Goal: Task Accomplishment & Management: Use online tool/utility

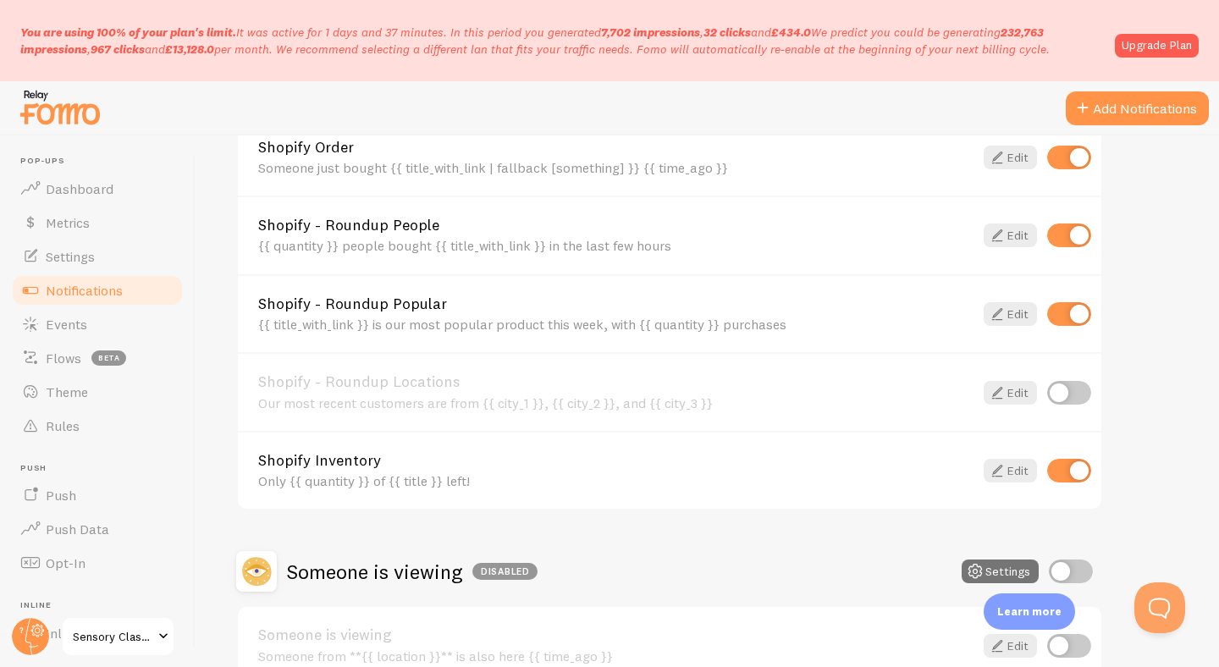
scroll to position [525, 0]
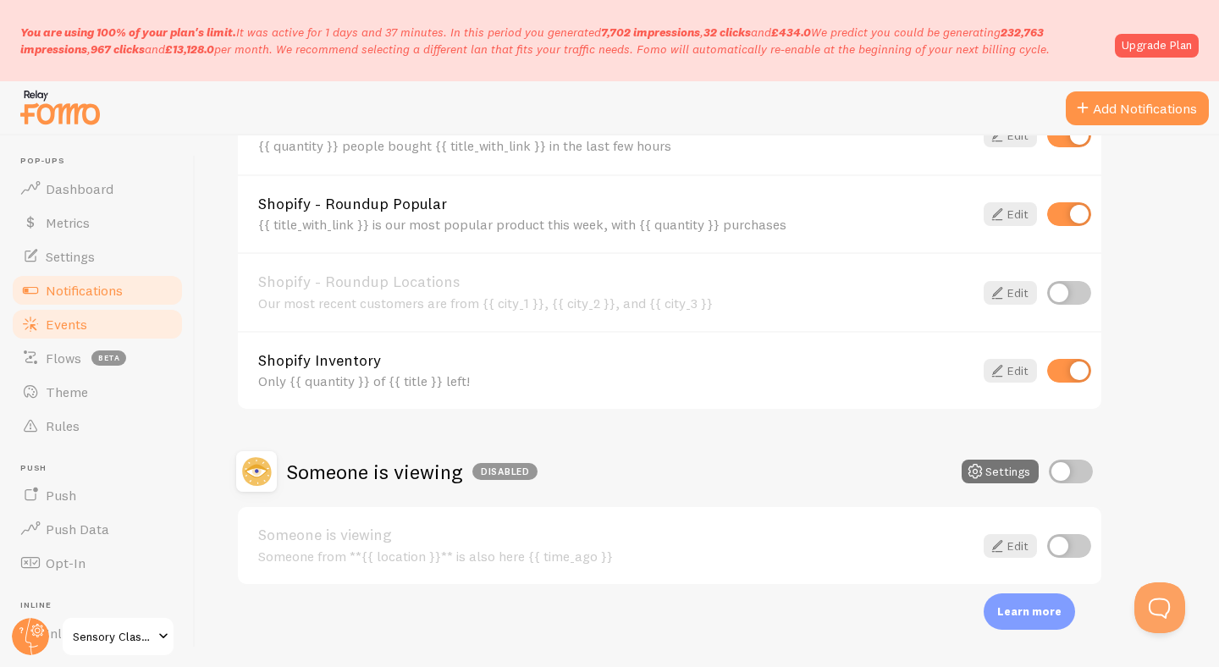
click at [65, 322] on span "Events" at bounding box center [66, 324] width 41 height 17
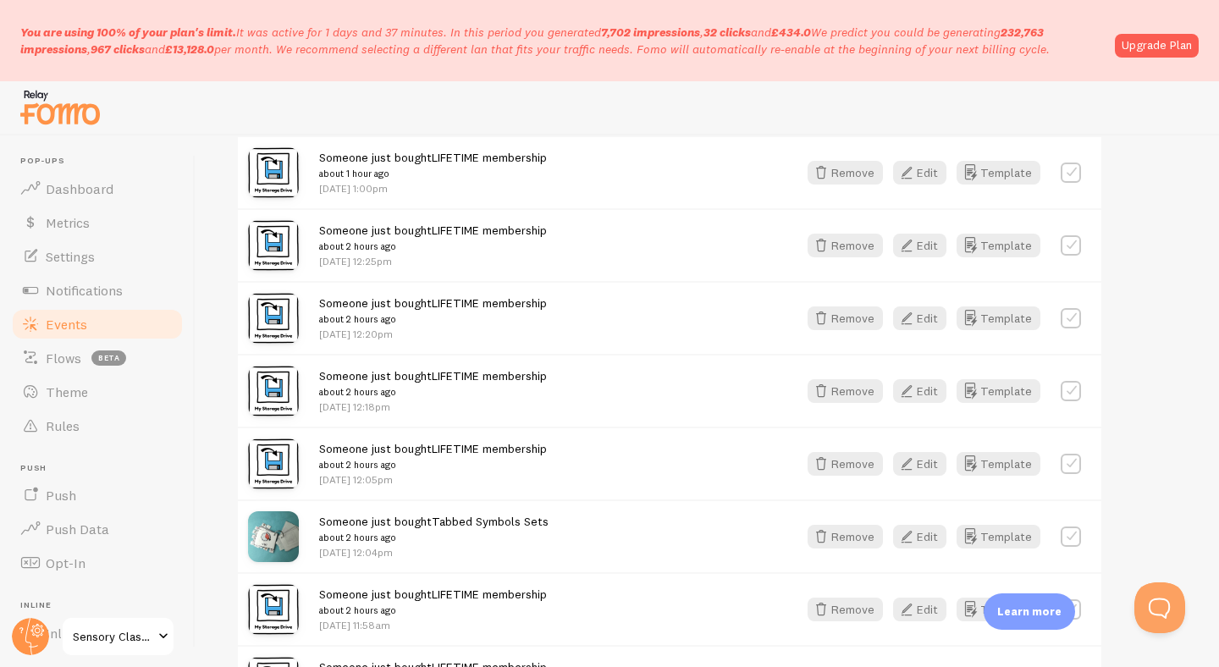
scroll to position [1400, 0]
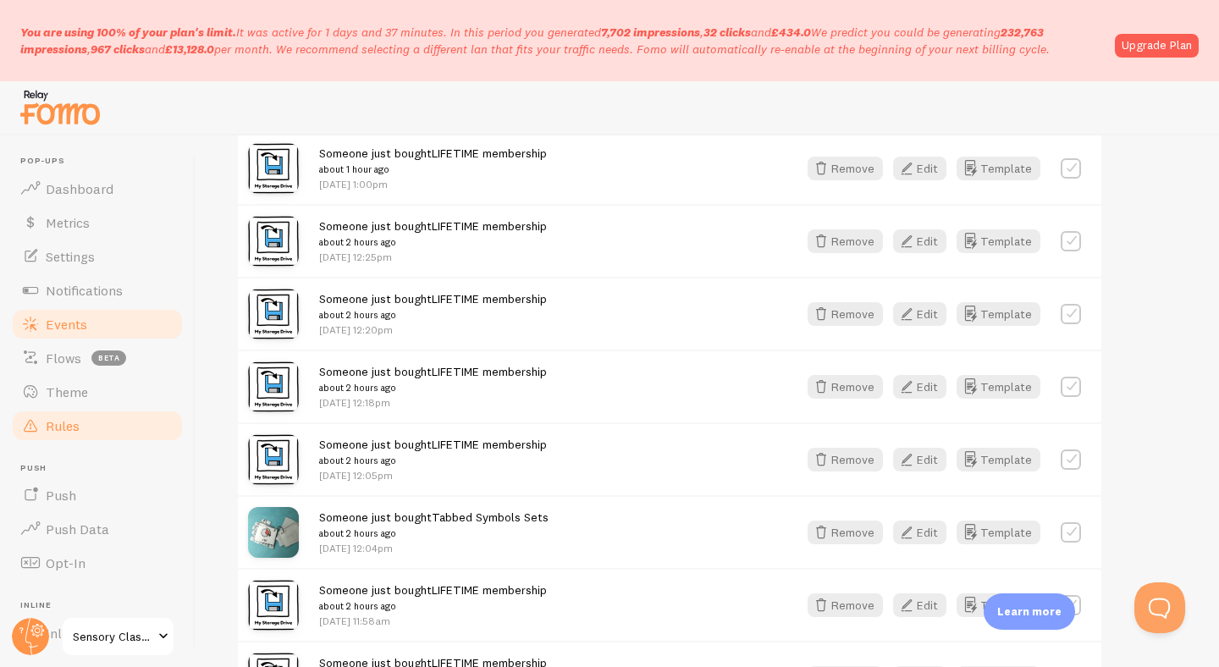
click at [87, 426] on link "Rules" at bounding box center [97, 426] width 174 height 34
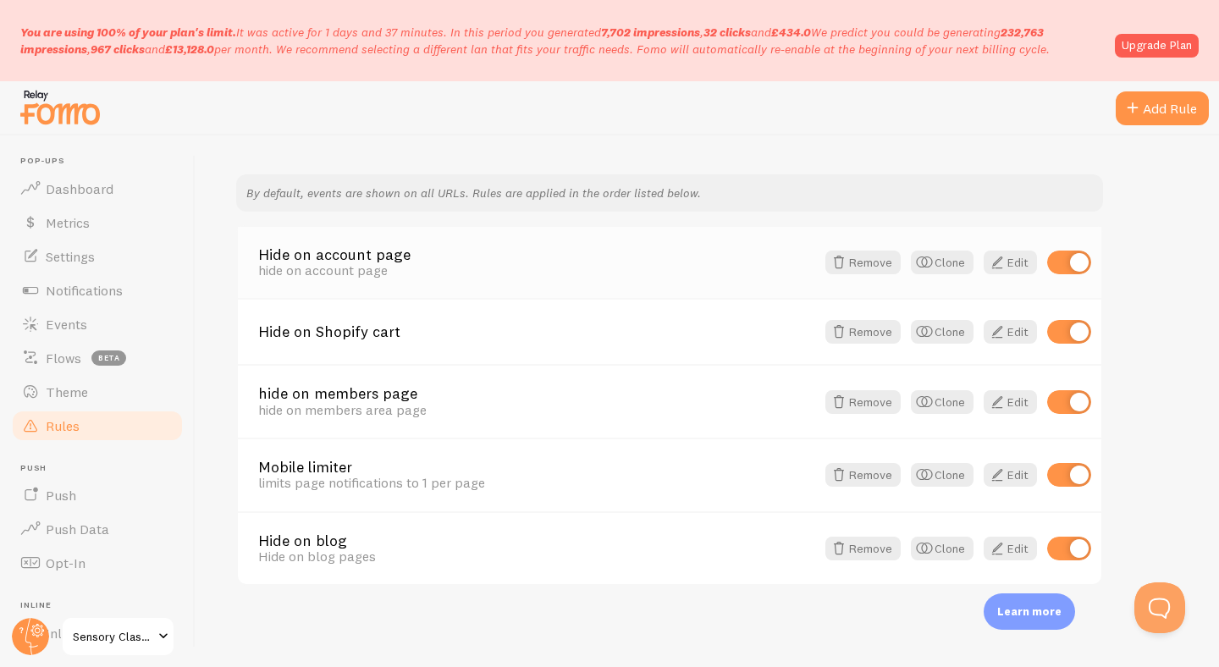
scroll to position [41, 0]
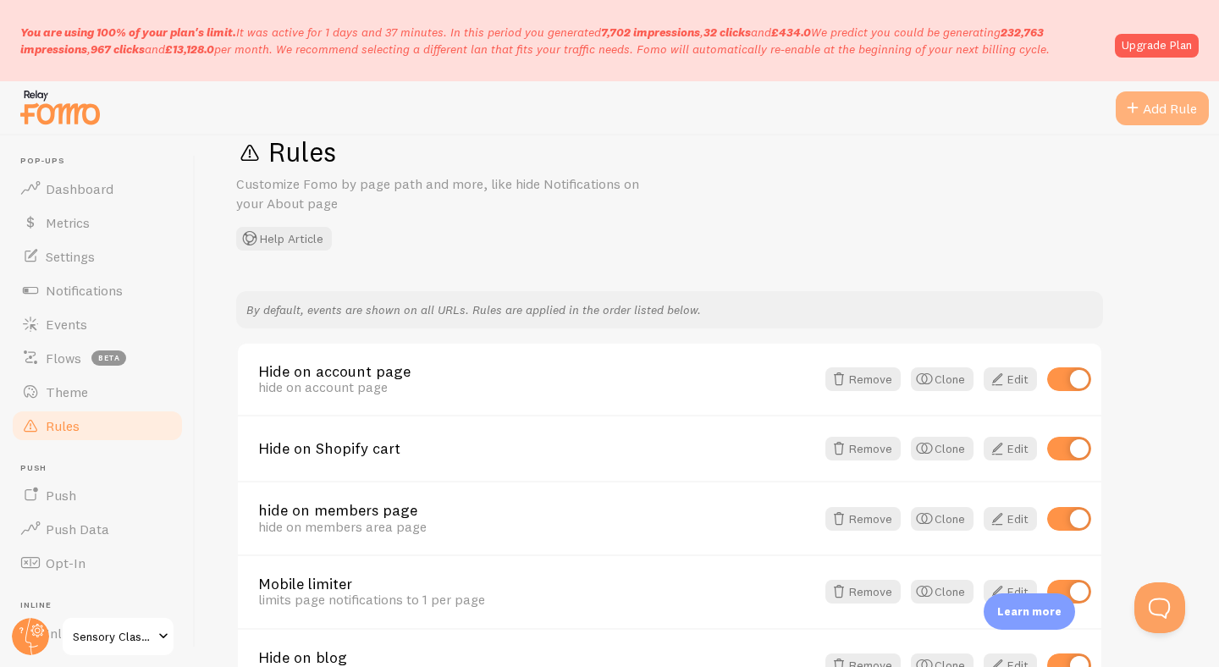
click at [1164, 114] on div "Add Rule" at bounding box center [1162, 108] width 93 height 34
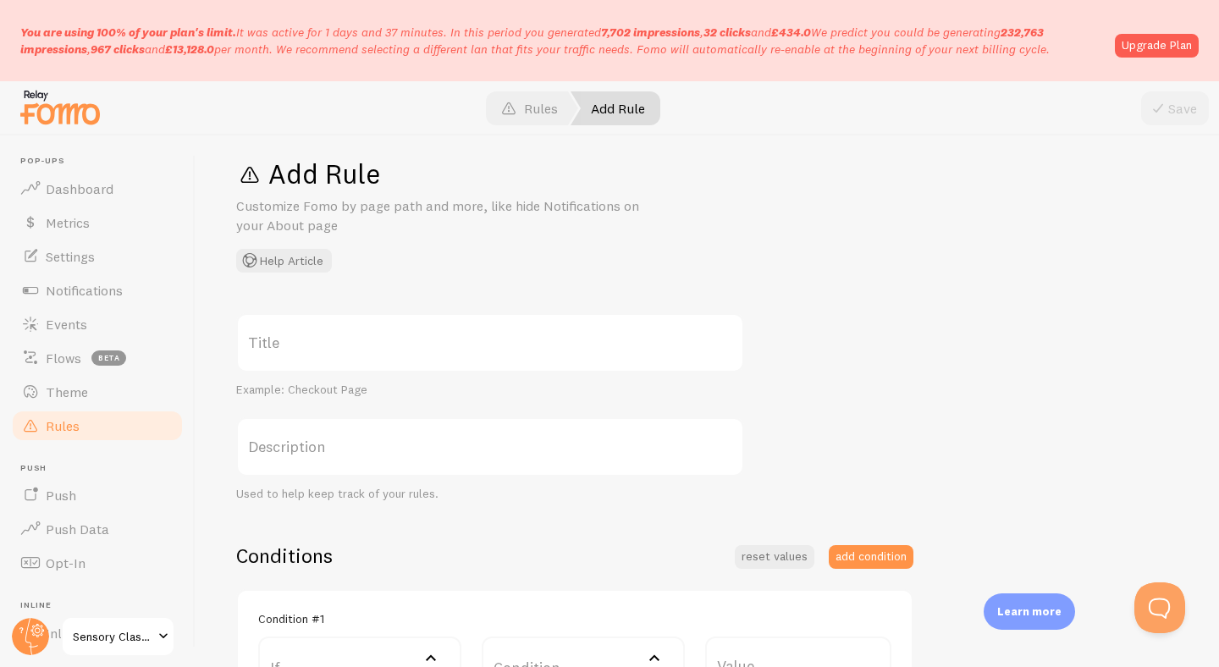
scroll to position [48, 0]
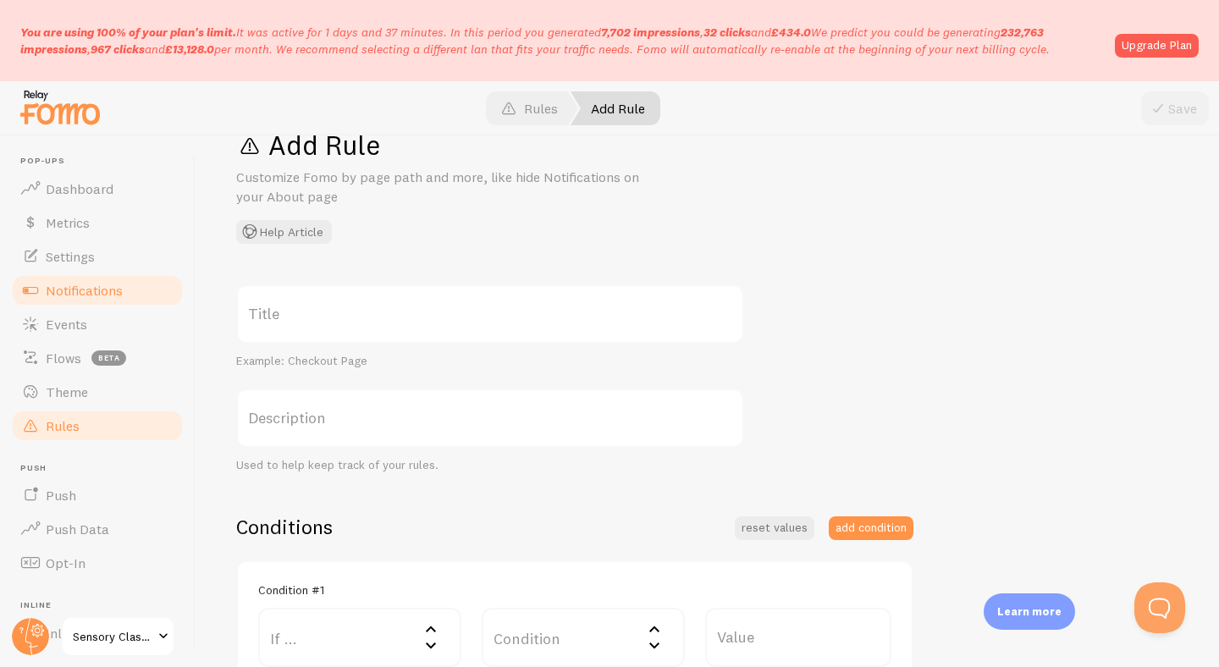
click at [74, 294] on span "Notifications" at bounding box center [84, 290] width 77 height 17
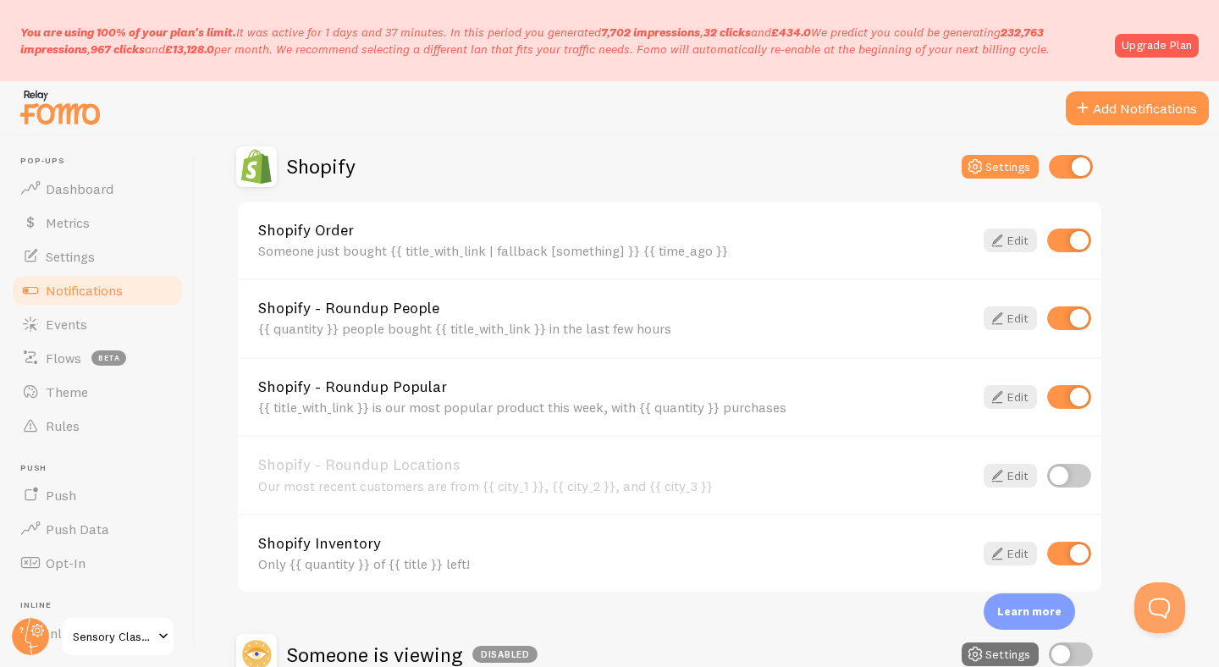
scroll to position [329, 0]
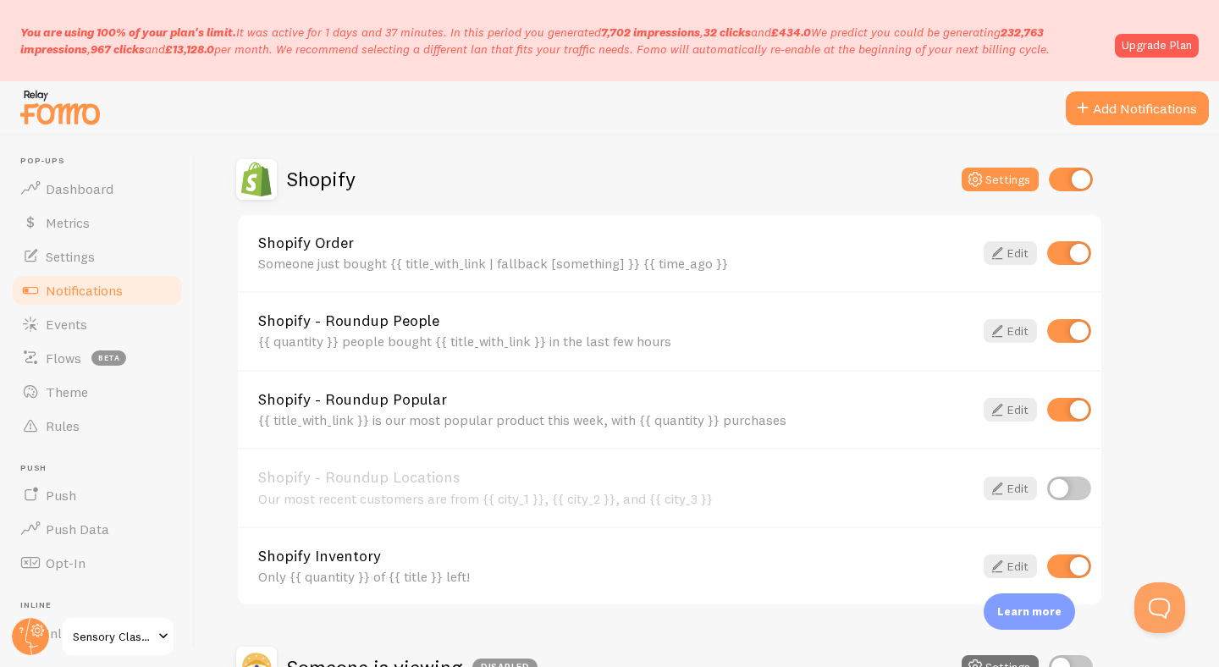
click at [824, 256] on div "Someone just bought {{ title_with_link | fallback [something] }} {{ time_ago }}" at bounding box center [615, 263] width 715 height 15
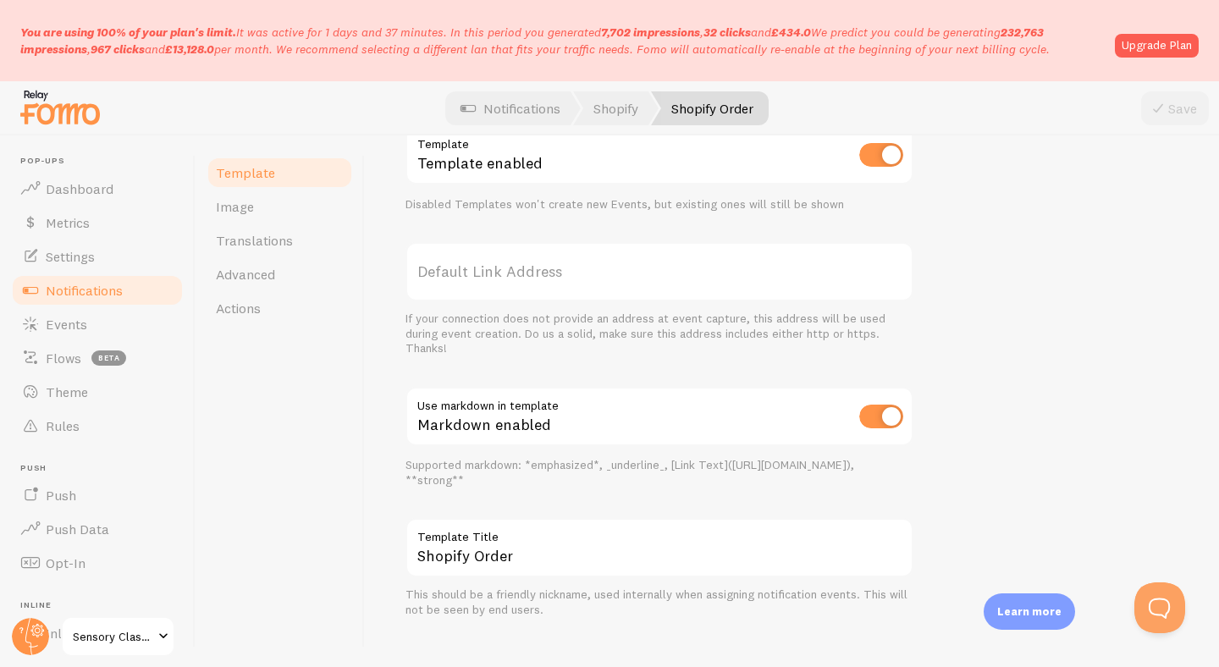
scroll to position [713, 0]
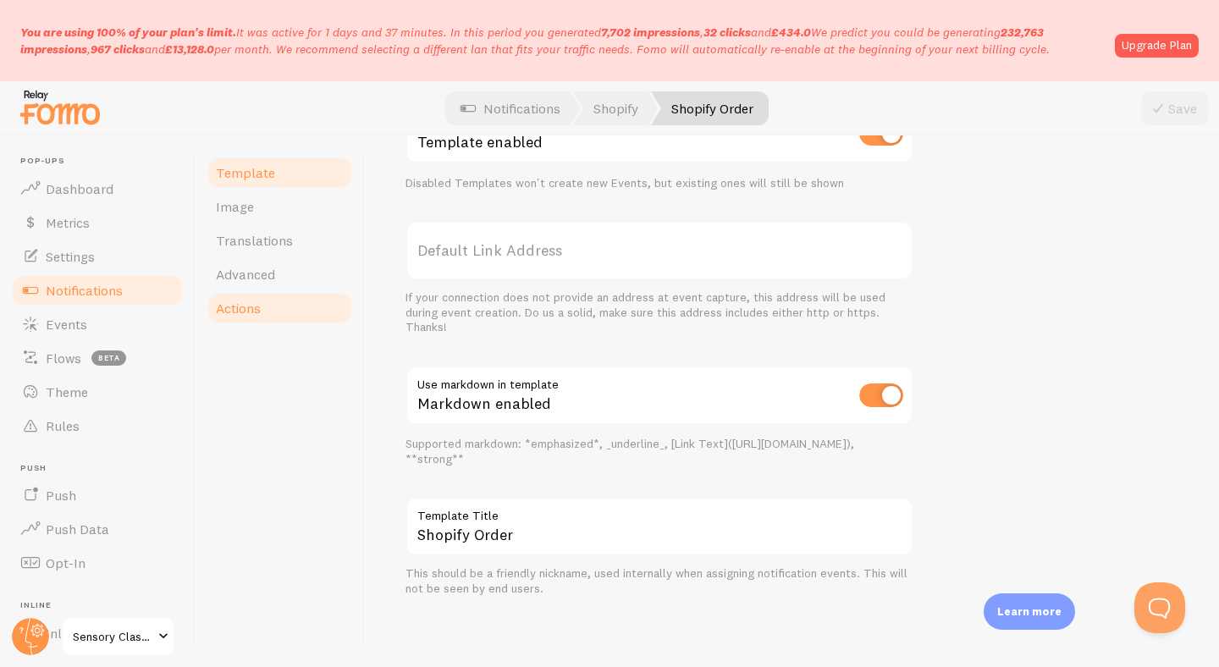
click at [260, 316] on span "Actions" at bounding box center [238, 308] width 45 height 17
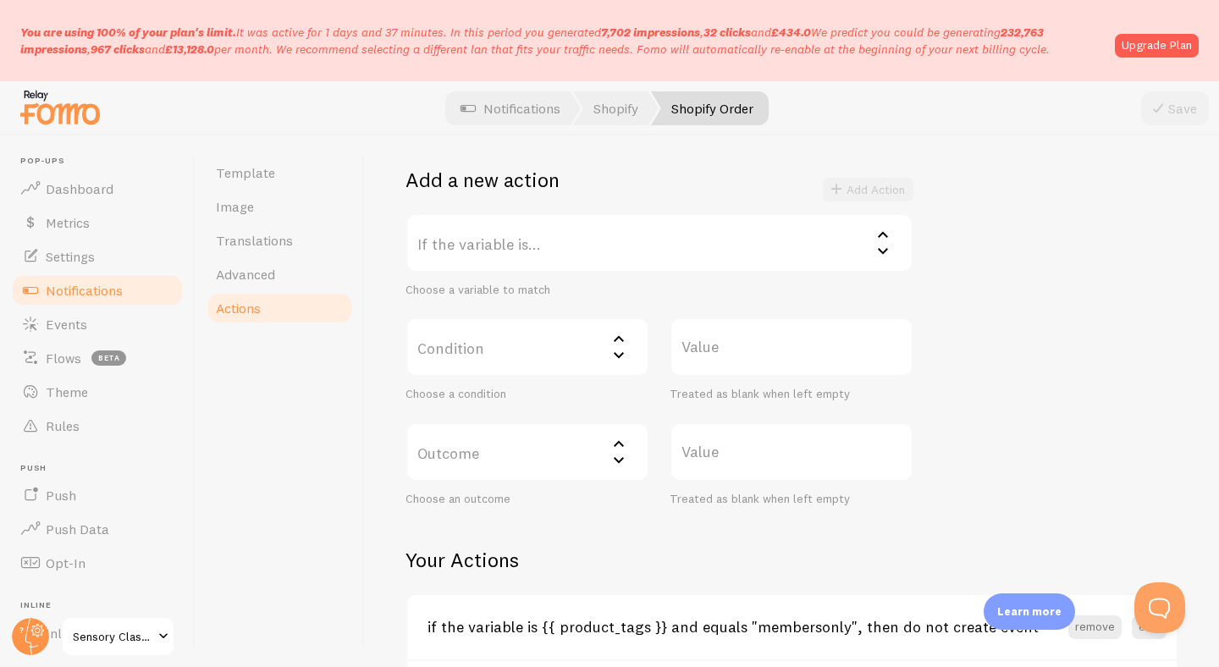
scroll to position [314, 0]
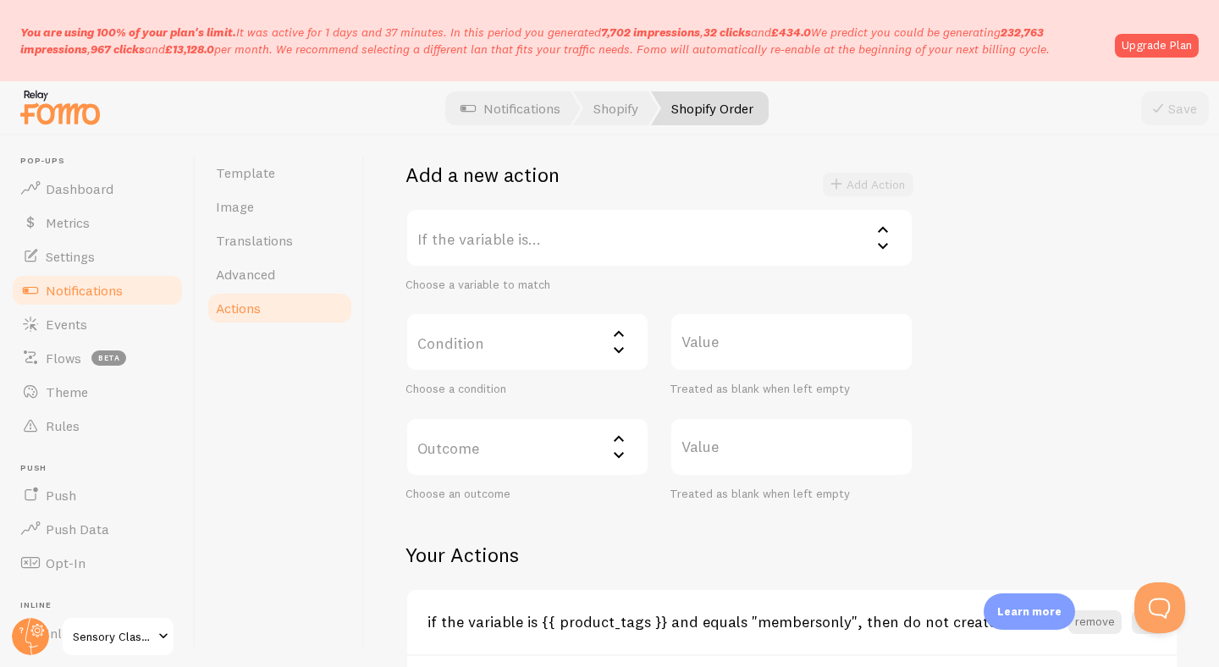
click at [552, 251] on label "If the variable is..." at bounding box center [659, 237] width 508 height 59
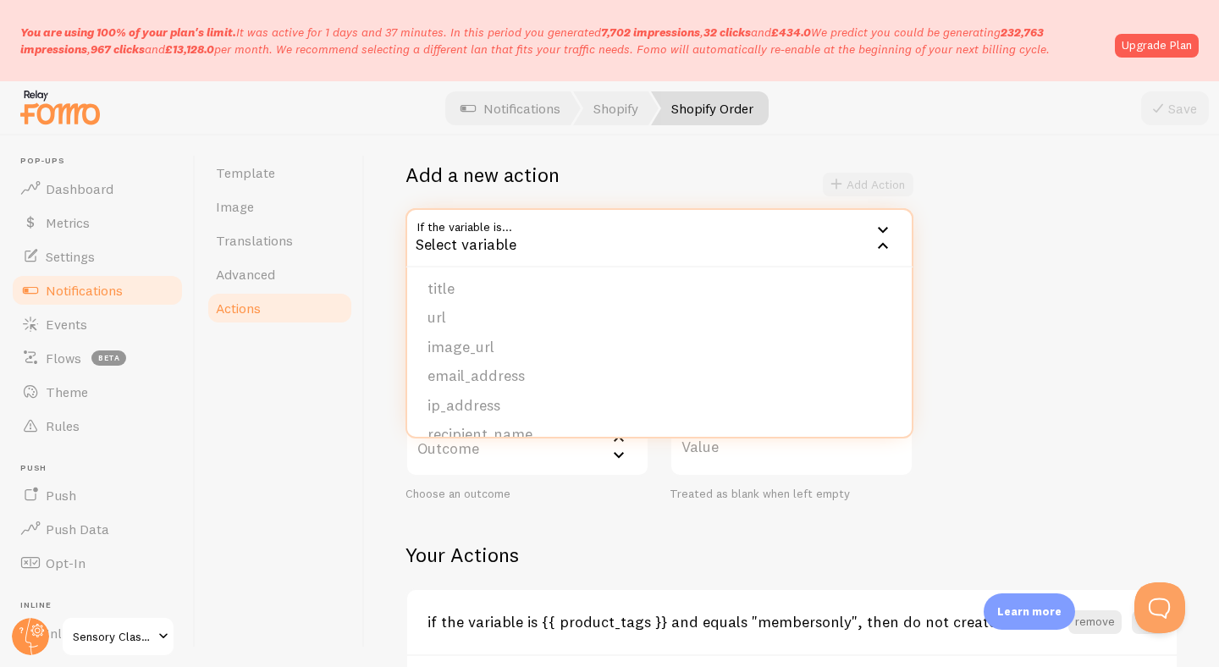
scroll to position [121, 0]
click at [554, 328] on li "url" at bounding box center [659, 317] width 504 height 30
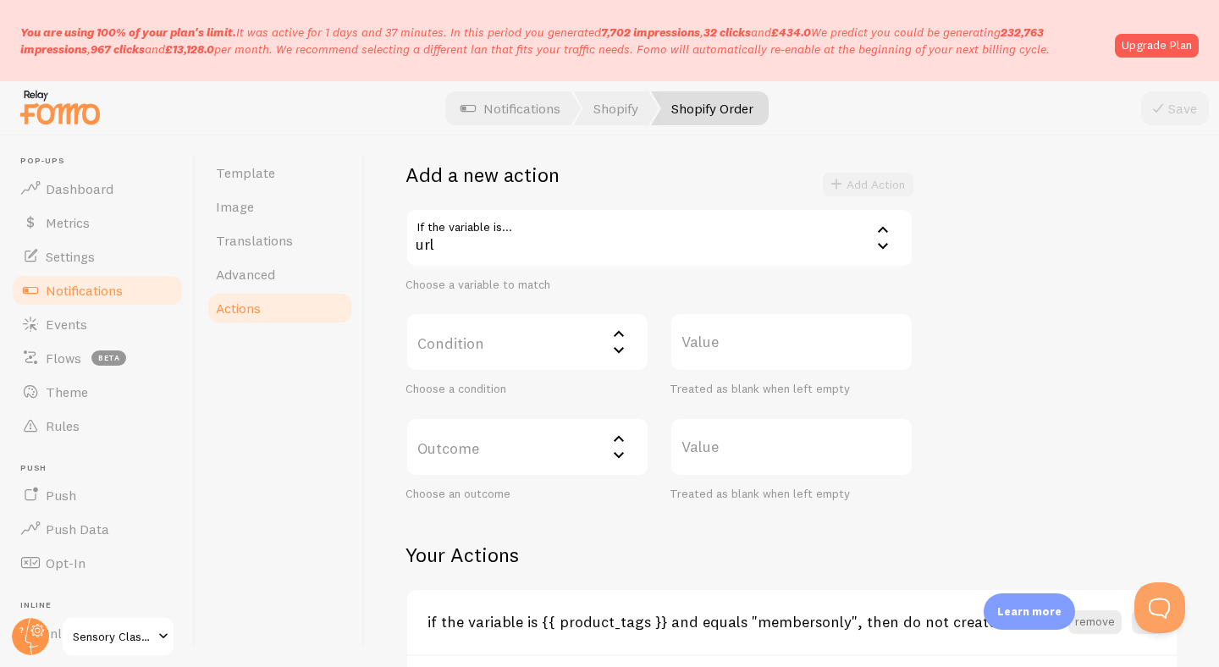
click at [599, 348] on label "Condition" at bounding box center [527, 341] width 244 height 59
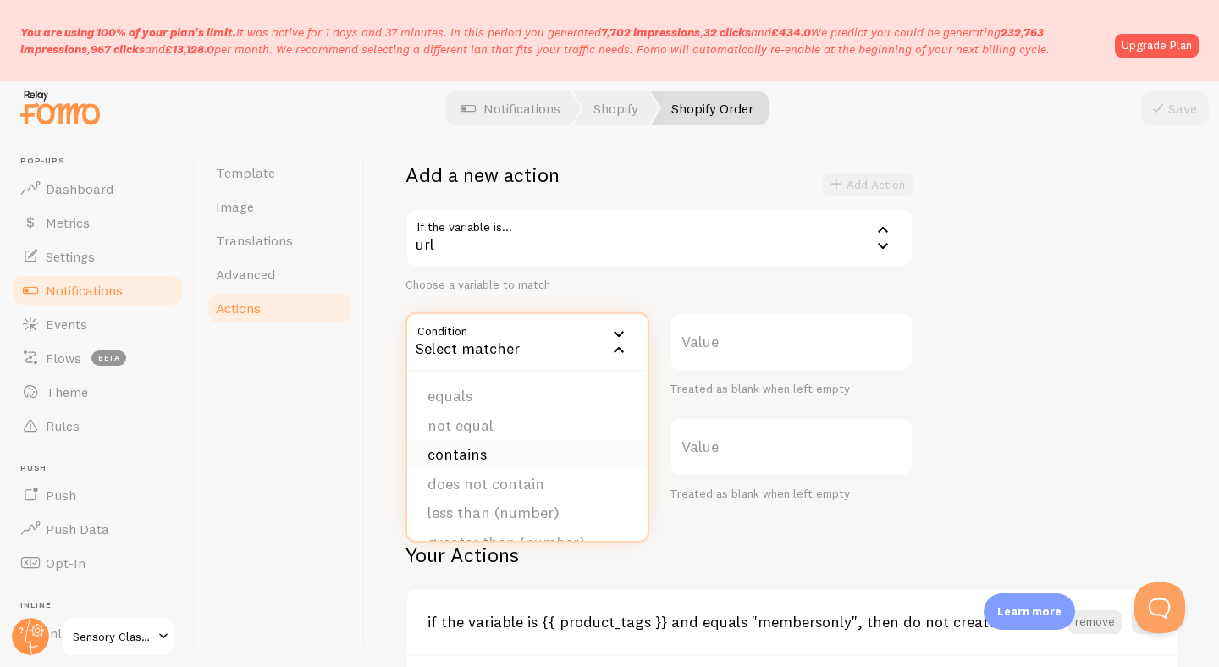
click at [565, 450] on li "contains" at bounding box center [527, 455] width 240 height 30
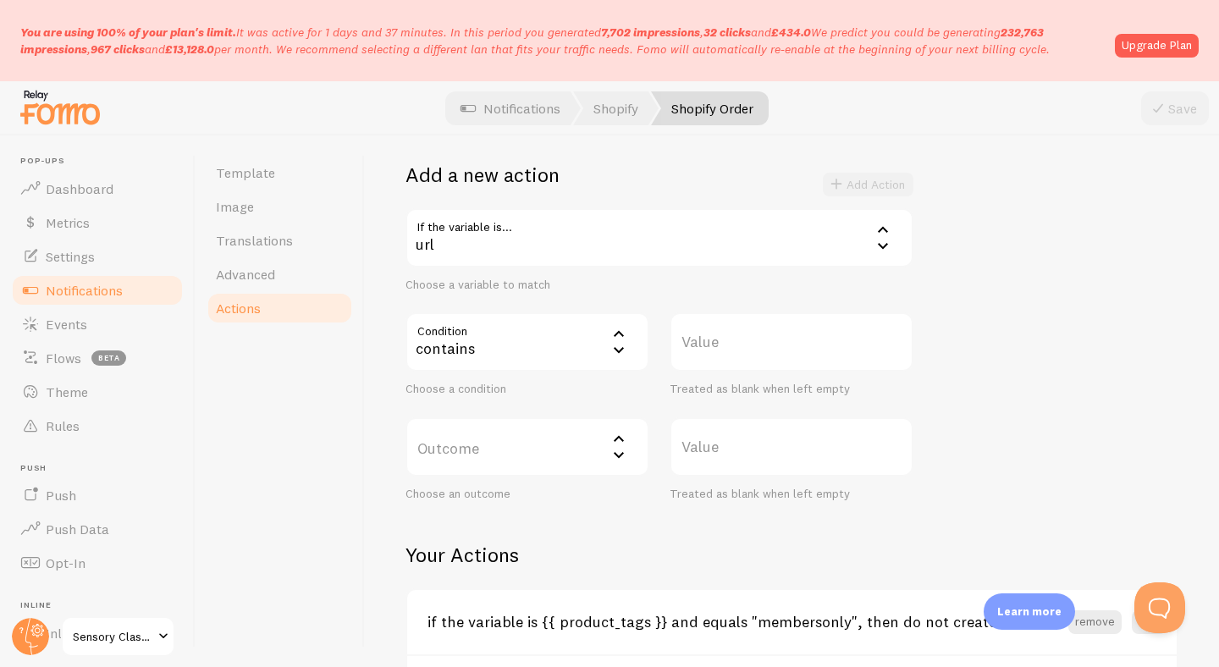
click at [720, 341] on label "Value" at bounding box center [791, 341] width 244 height 59
click at [720, 341] on input "Value" at bounding box center [791, 341] width 244 height 59
type input "LIFETIME membership"
click at [559, 455] on label "Outcome" at bounding box center [527, 446] width 244 height 59
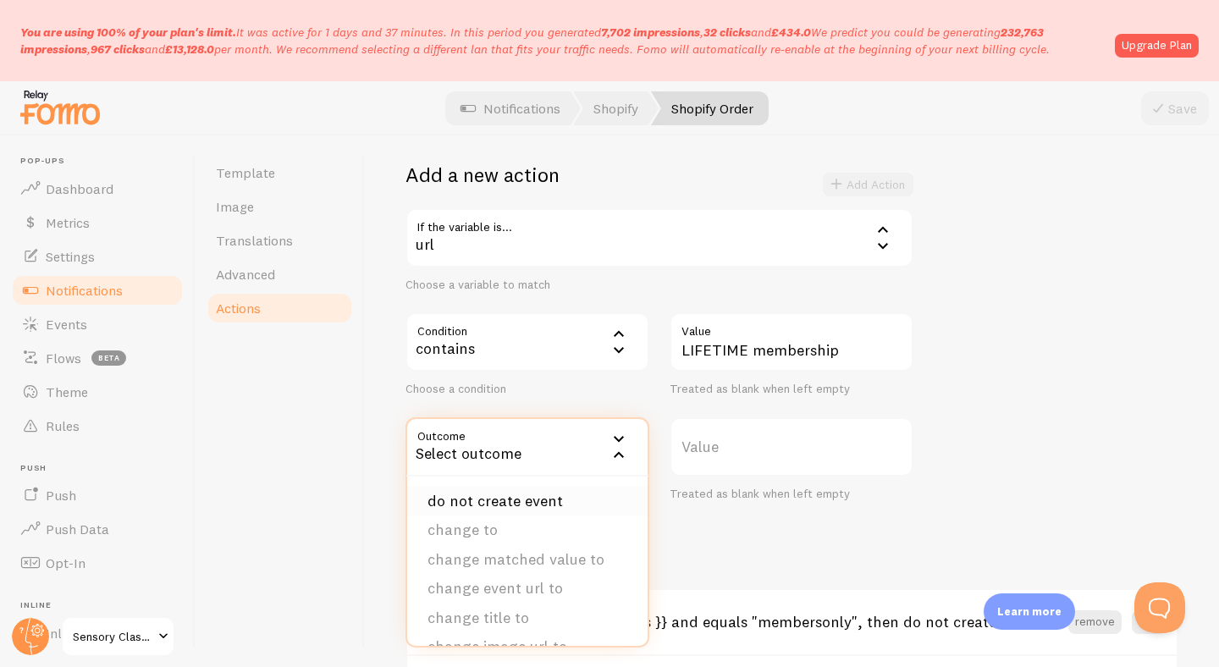
click at [584, 507] on li "do not create event" at bounding box center [527, 502] width 240 height 30
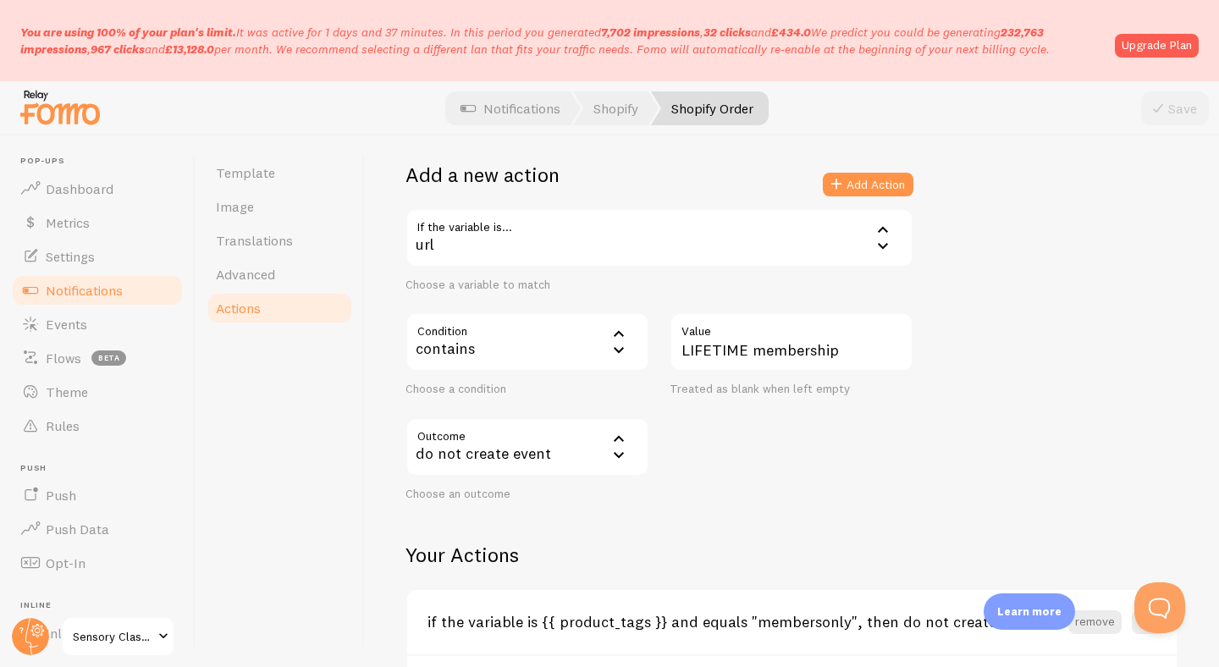
scroll to position [248, 0]
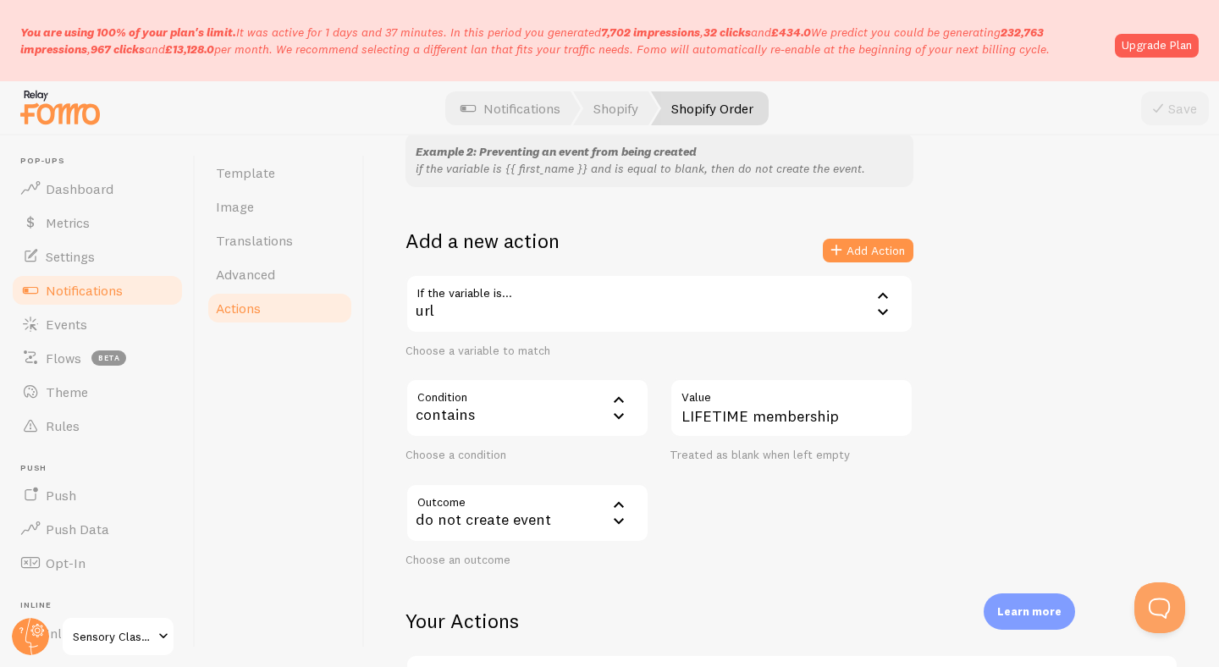
click at [1158, 102] on div "Save" at bounding box center [1175, 108] width 68 height 34
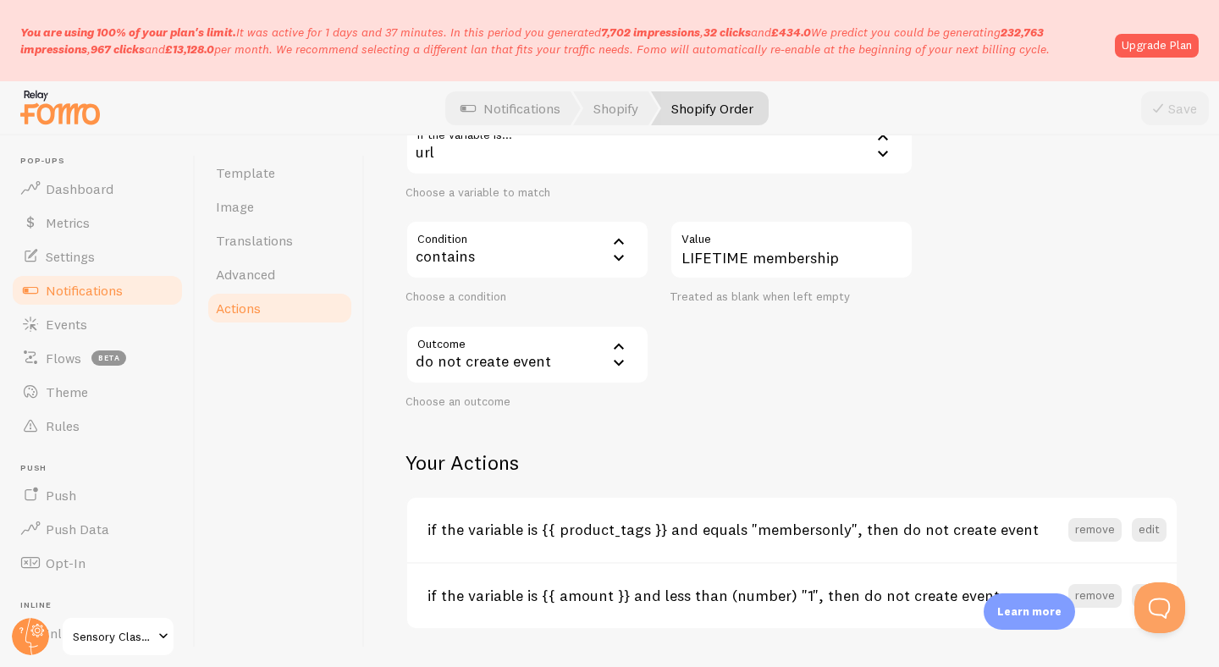
scroll to position [387, 0]
